Goal: Check status: Check status

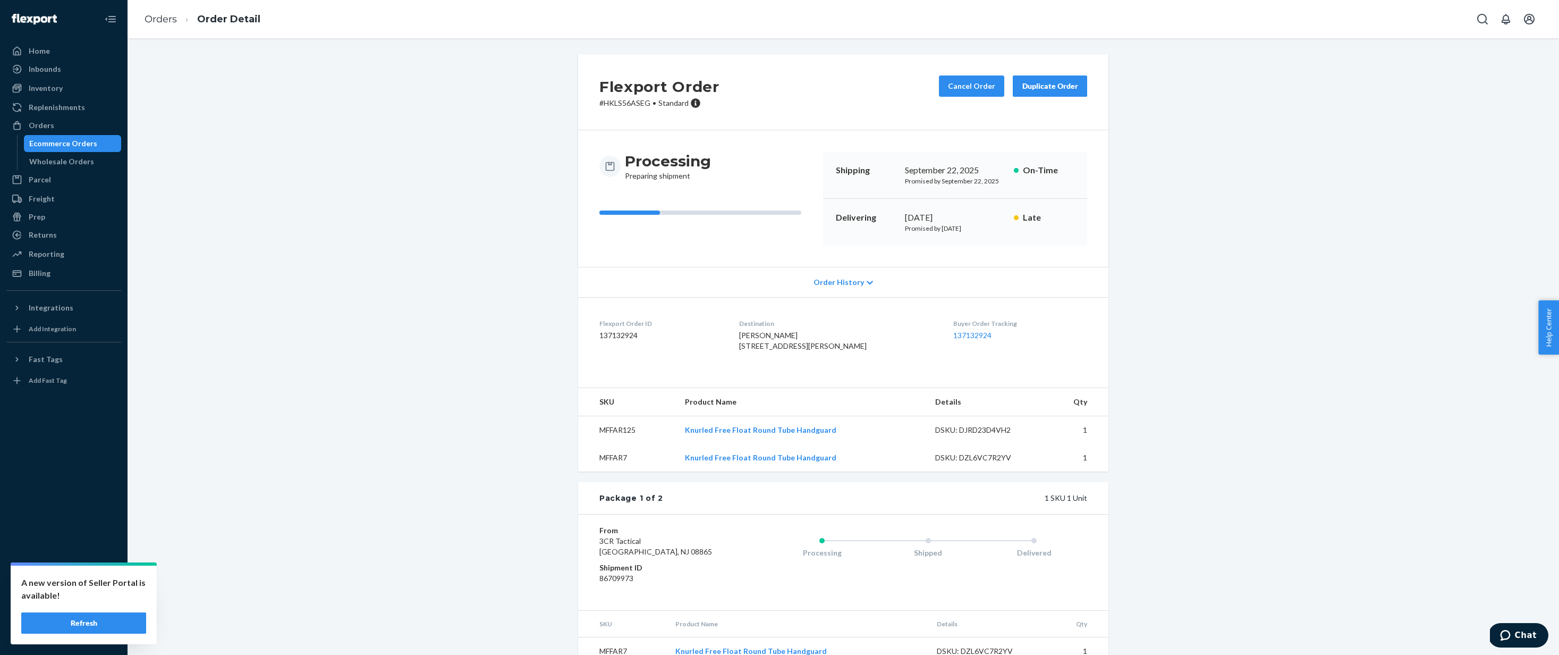
scroll to position [271, 0]
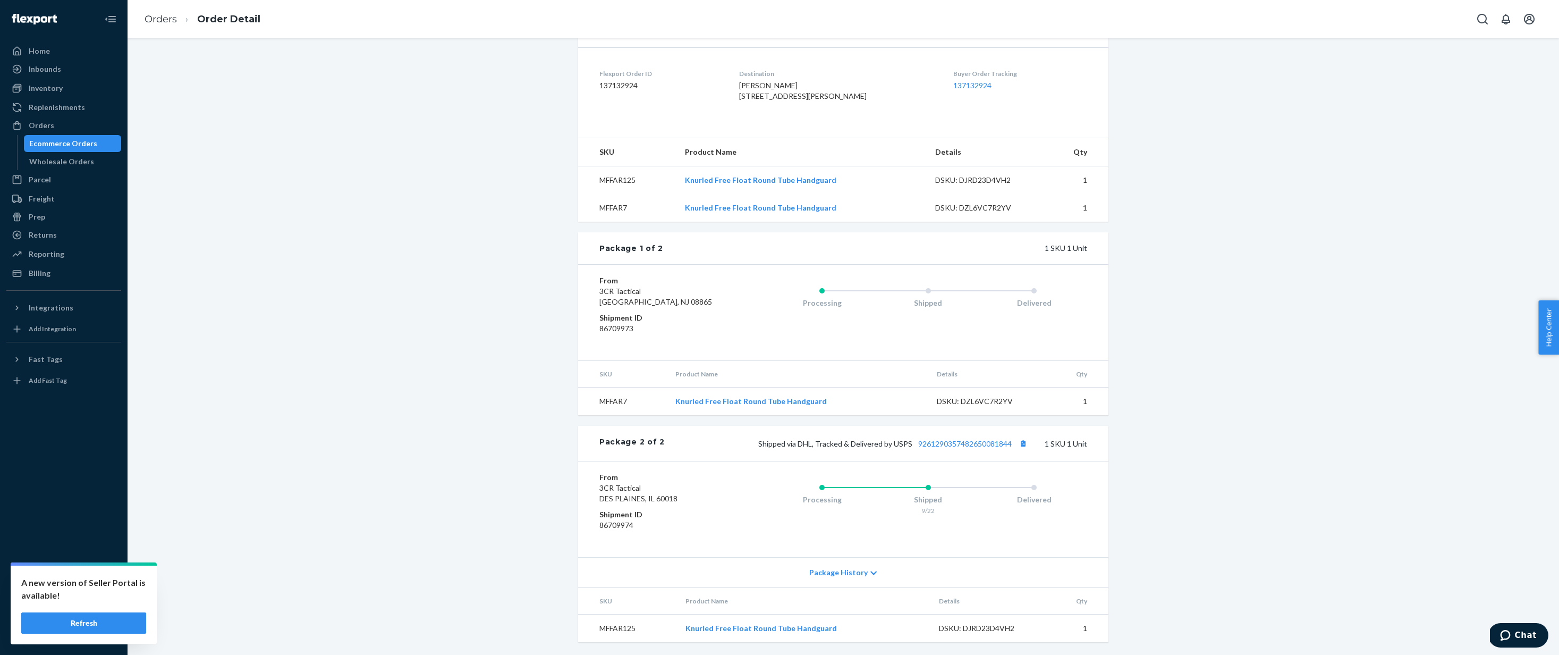
click at [67, 619] on button "Refresh" at bounding box center [83, 622] width 125 height 21
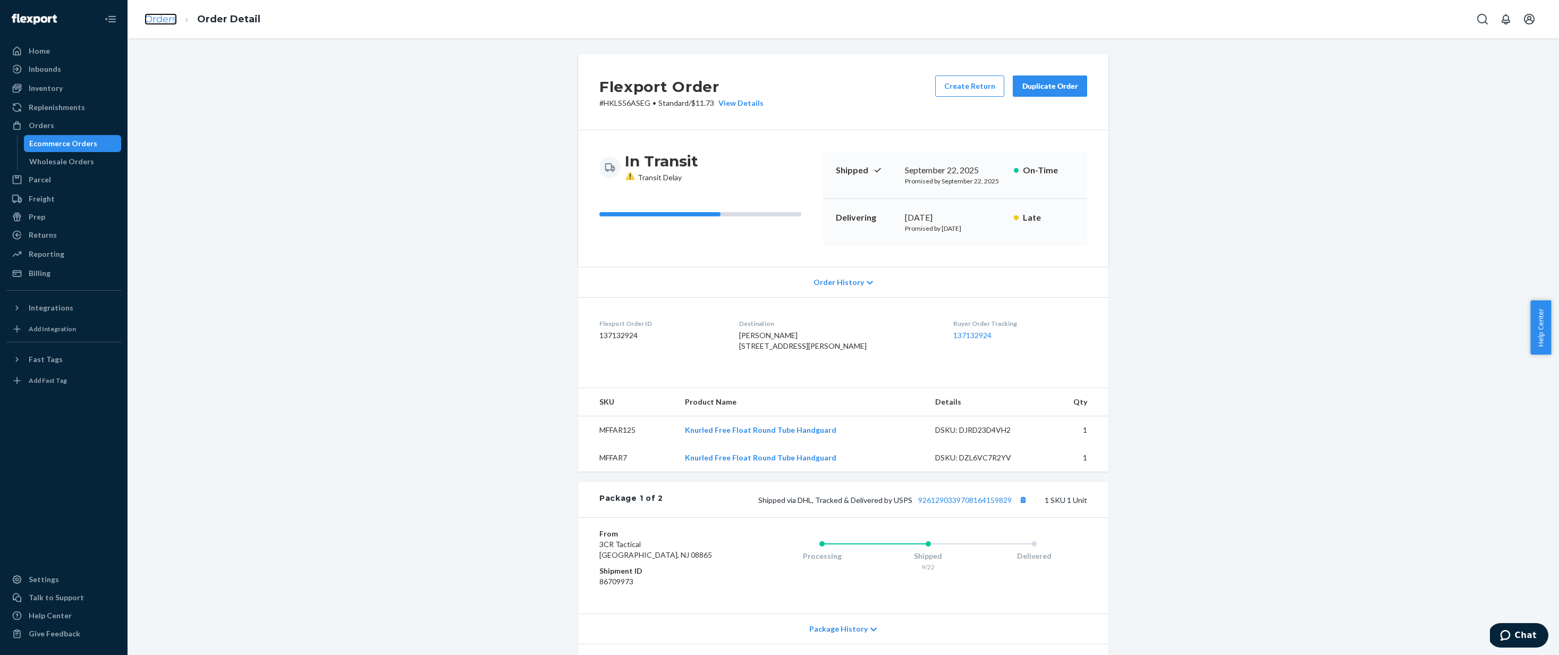
click at [164, 19] on link "Orders" at bounding box center [161, 19] width 32 height 12
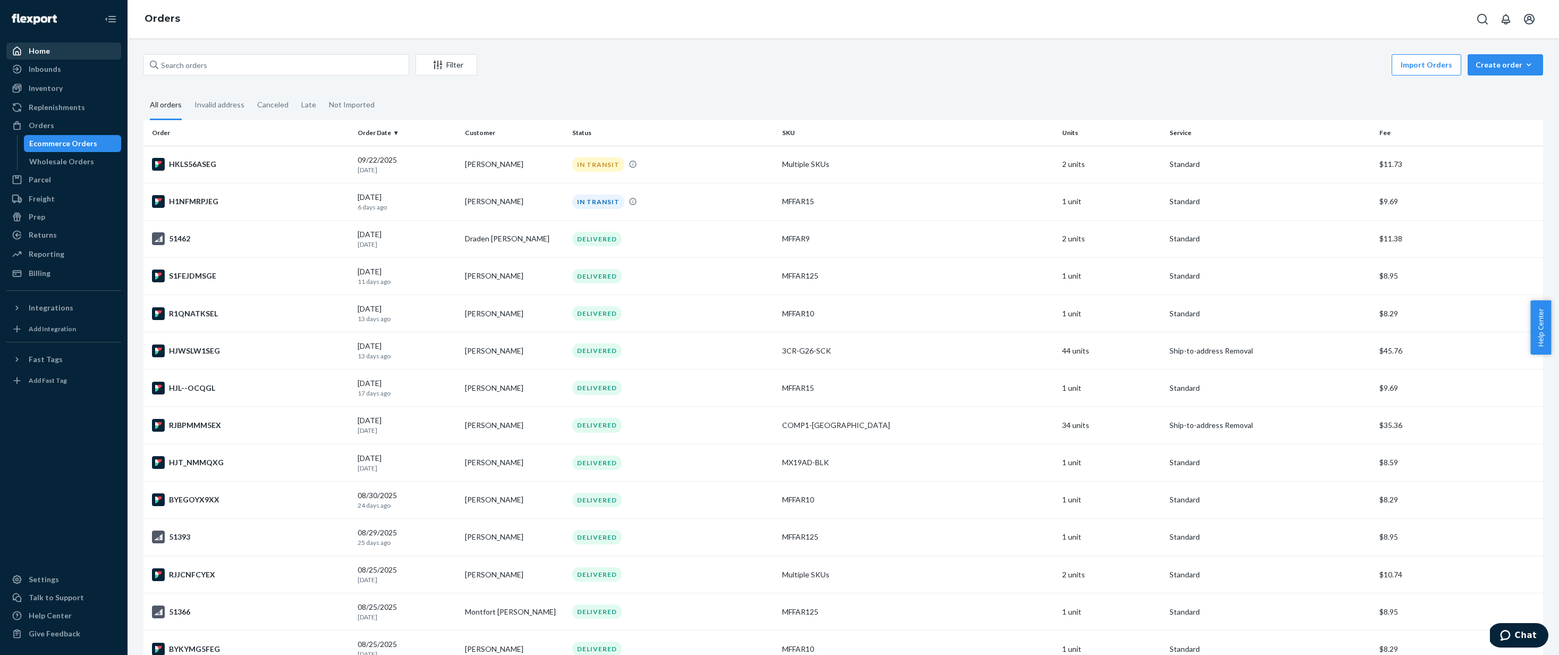
click at [63, 53] on div "Home" at bounding box center [63, 51] width 113 height 15
